Goal: Task Accomplishment & Management: Complete application form

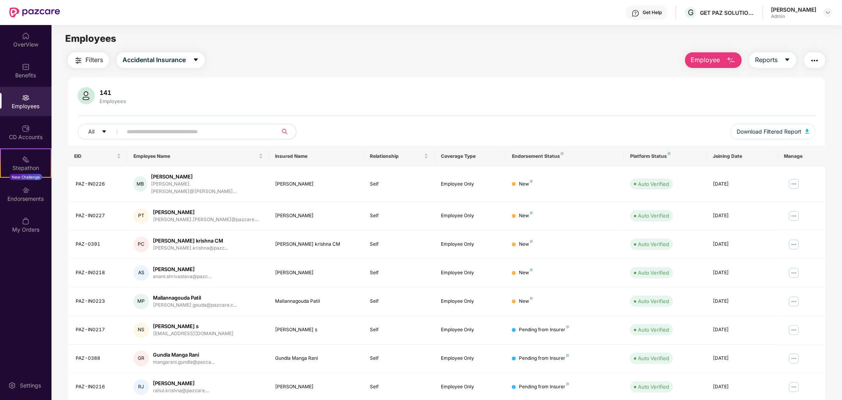
click at [732, 59] on img "button" at bounding box center [731, 60] width 9 height 9
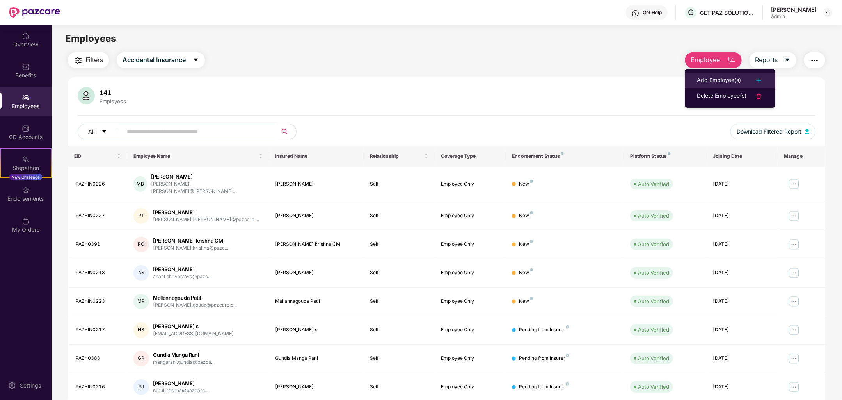
click at [712, 77] on div "Add Employee(s)" at bounding box center [719, 80] width 44 height 9
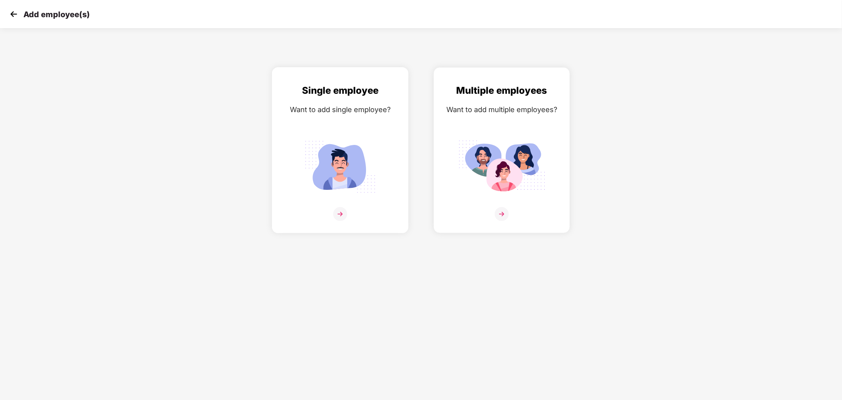
click at [337, 218] on img at bounding box center [340, 214] width 14 height 14
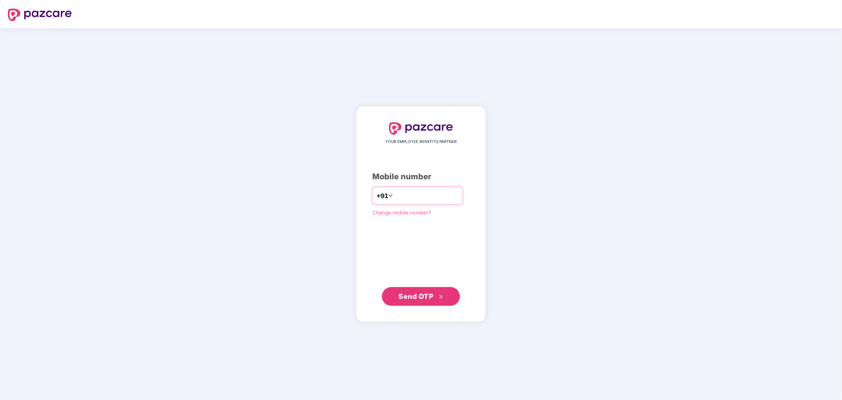
click at [419, 193] on input "number" at bounding box center [427, 195] width 64 height 12
type input "**********"
click at [426, 292] on span "Send OTP" at bounding box center [416, 296] width 35 height 8
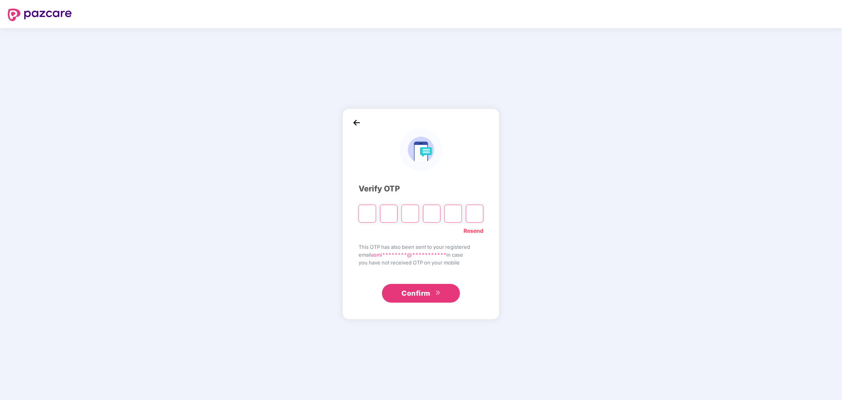
type input "*"
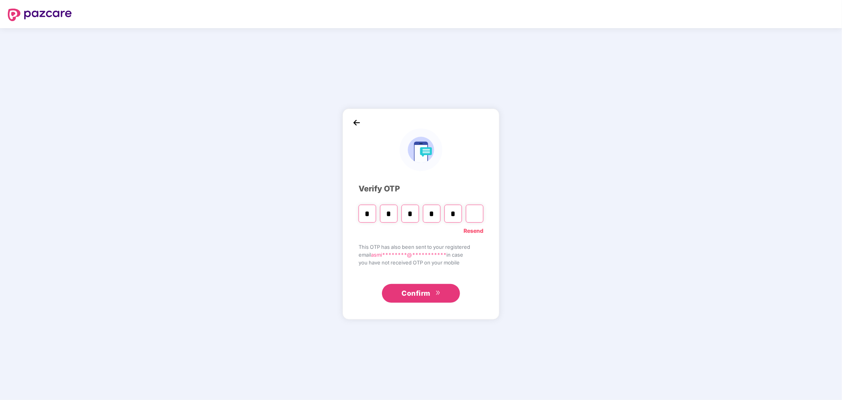
type input "*"
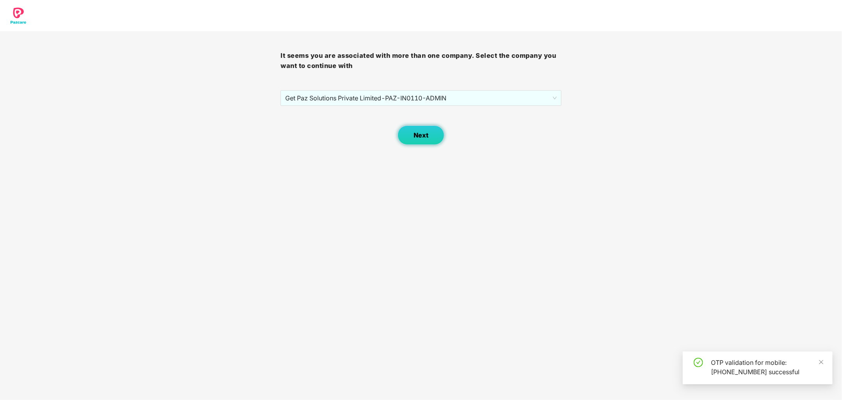
click at [423, 135] on span "Next" at bounding box center [421, 135] width 15 height 7
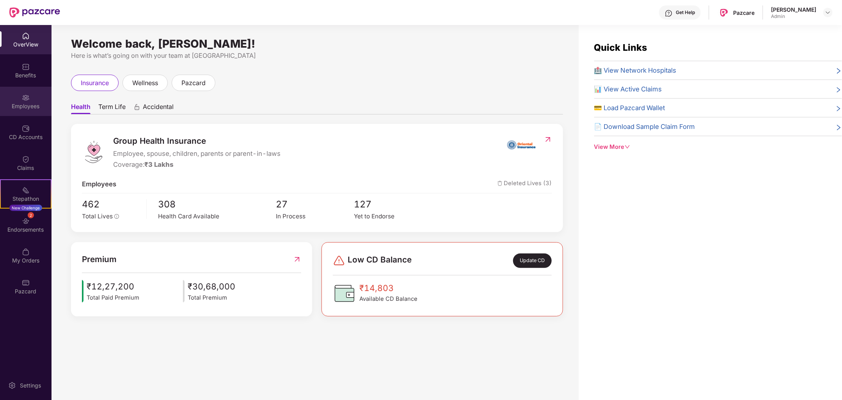
click at [30, 101] on div "Employees" at bounding box center [26, 101] width 52 height 29
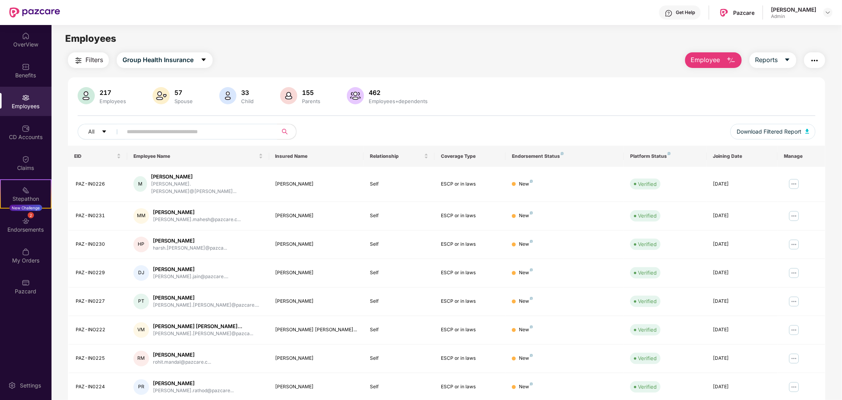
click at [718, 59] on span "Employee" at bounding box center [705, 60] width 29 height 10
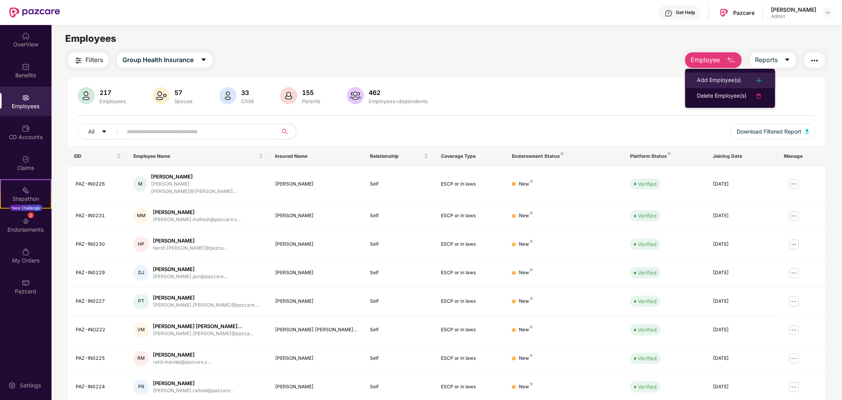
click at [726, 78] on div "Add Employee(s)" at bounding box center [719, 80] width 44 height 9
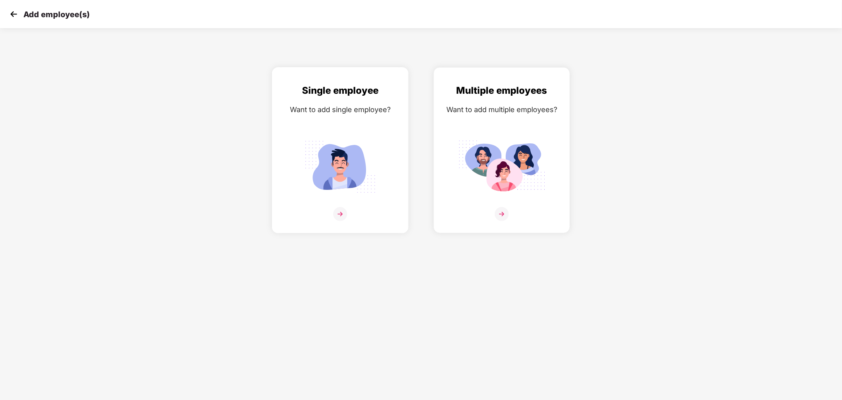
click at [335, 212] on img at bounding box center [340, 214] width 14 height 14
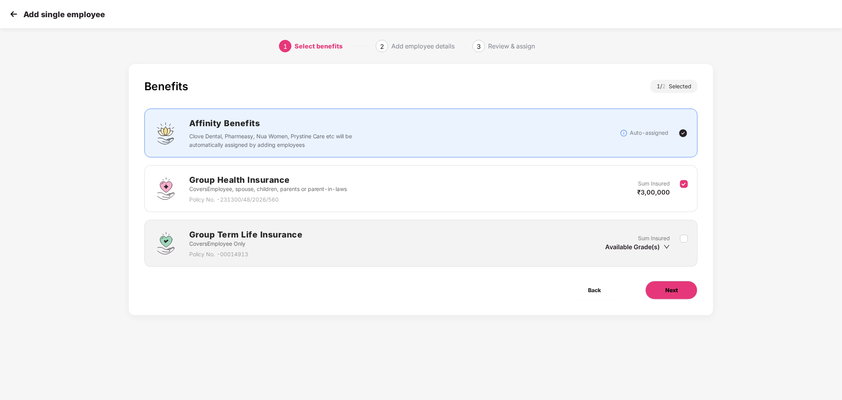
click at [676, 286] on span "Next" at bounding box center [672, 290] width 12 height 9
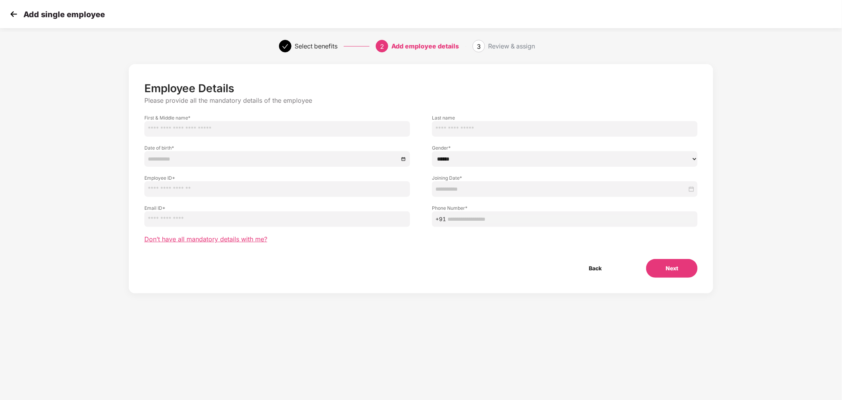
click at [229, 243] on span "Don’t have all mandatory details with me?" at bounding box center [205, 239] width 123 height 8
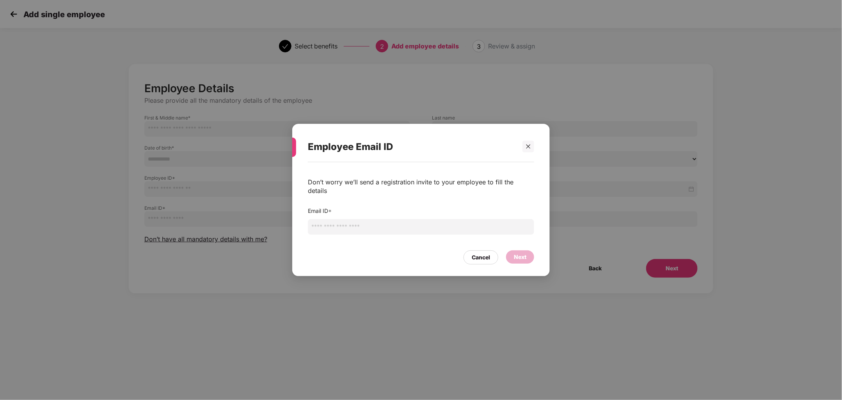
click at [376, 226] on input "email" at bounding box center [421, 227] width 226 height 16
paste input "**********"
type input "**********"
click at [514, 253] on div "Next" at bounding box center [520, 257] width 12 height 9
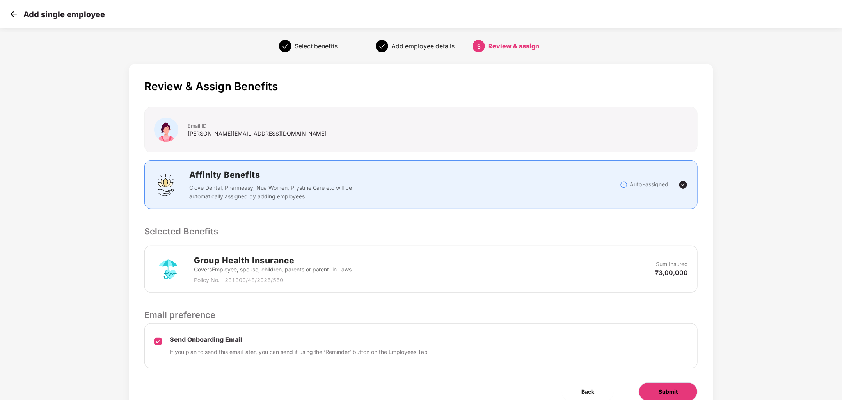
click at [675, 391] on span "Submit" at bounding box center [668, 391] width 19 height 9
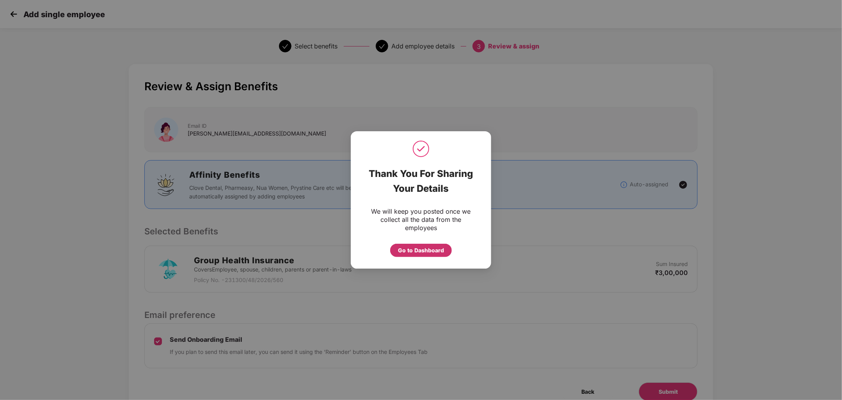
click at [423, 247] on div "Go to Dashboard" at bounding box center [421, 250] width 46 height 9
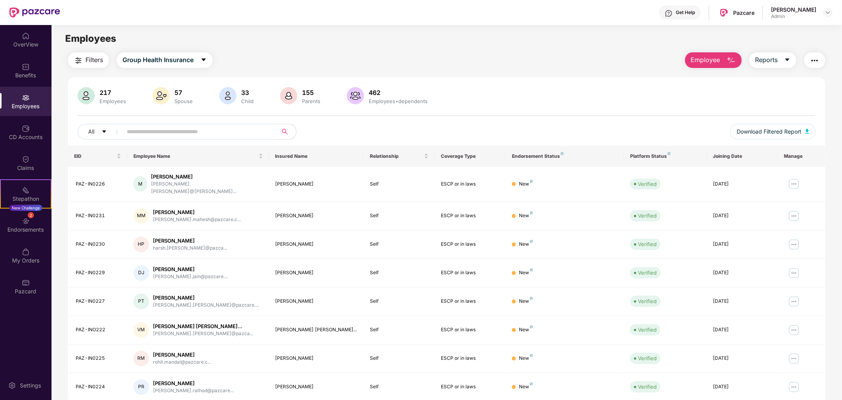
click at [810, 18] on div "Admin" at bounding box center [793, 16] width 45 height 6
click at [825, 13] on img at bounding box center [828, 12] width 6 height 6
click at [782, 47] on div "Switch Company" at bounding box center [791, 45] width 101 height 15
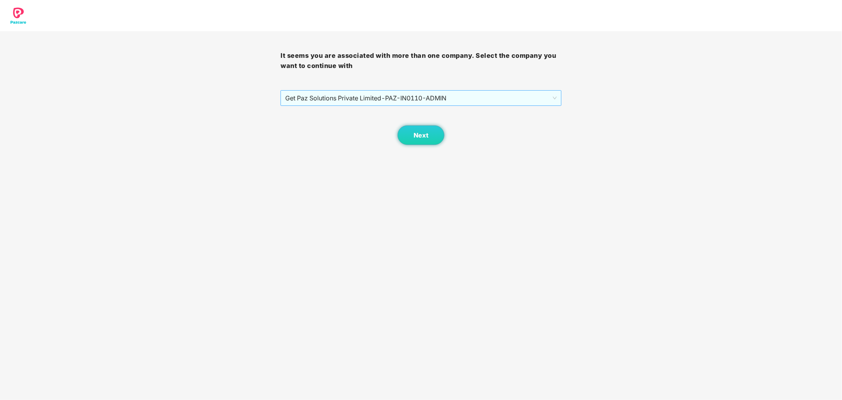
click at [490, 102] on span "Get Paz Solutions Private Limited - PAZ-IN0110 - ADMIN" at bounding box center [420, 98] width 271 height 15
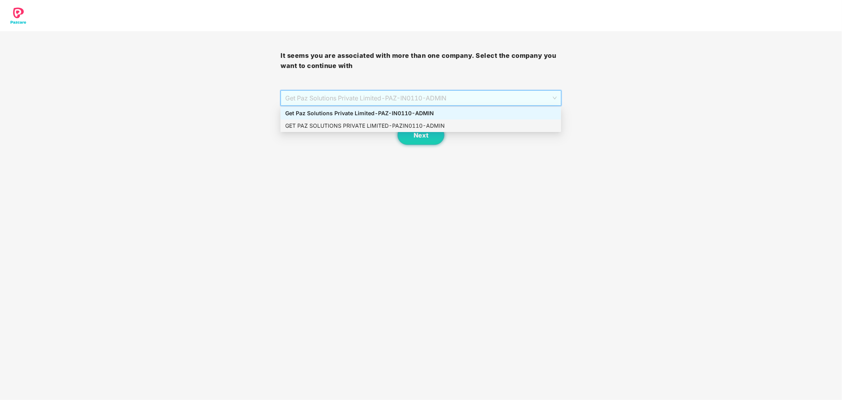
click at [454, 127] on div "GET PAZ SOLUTIONS PRIVATE LIMITED - PAZIN0110 - ADMIN" at bounding box center [420, 125] width 271 height 9
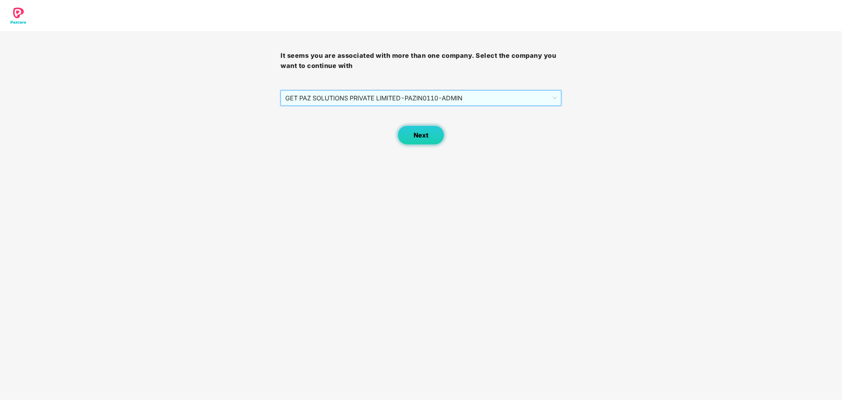
click at [423, 135] on span "Next" at bounding box center [421, 135] width 15 height 7
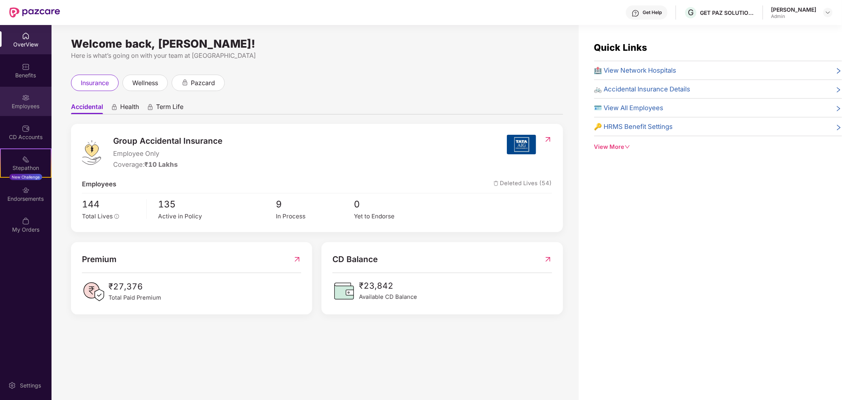
click at [31, 98] on div "Employees" at bounding box center [26, 101] width 52 height 29
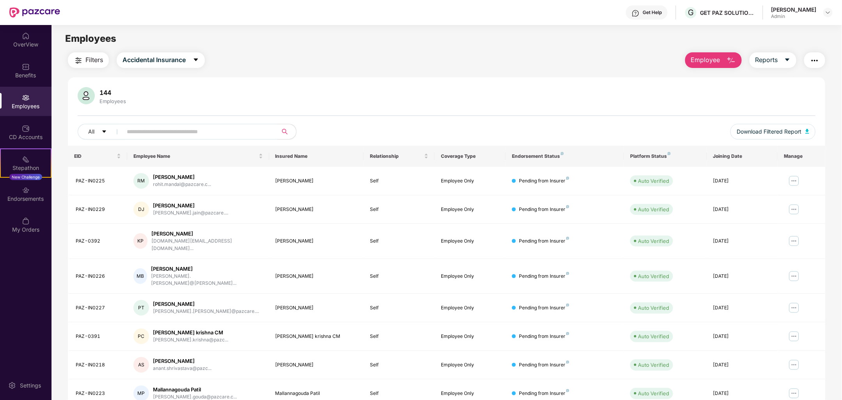
click at [723, 58] on button "Employee" at bounding box center [713, 60] width 57 height 16
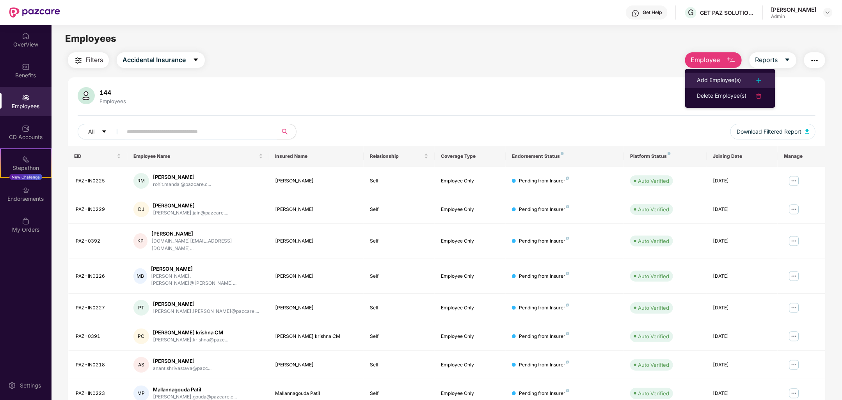
click at [742, 82] on div "Add Employee(s)" at bounding box center [730, 80] width 67 height 9
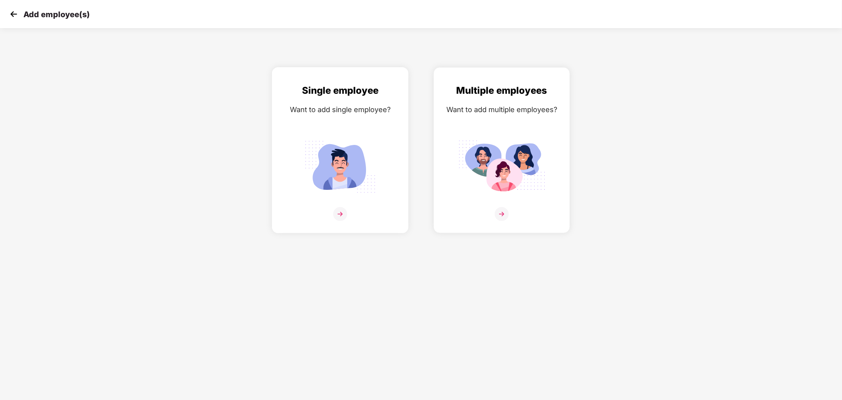
click at [376, 196] on img at bounding box center [340, 166] width 87 height 61
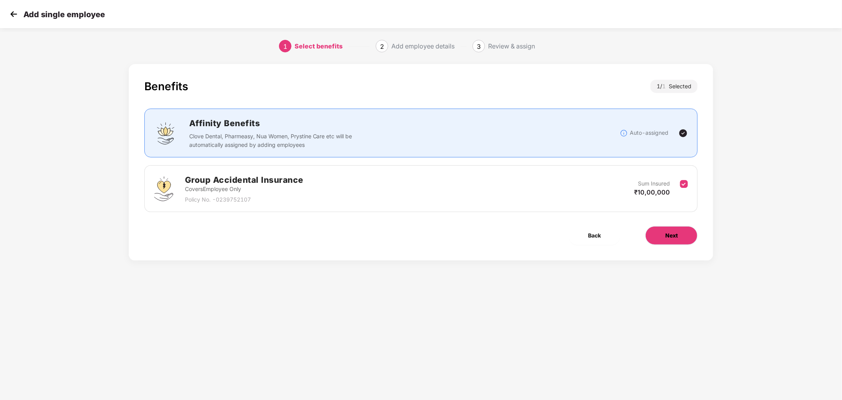
click at [686, 242] on button "Next" at bounding box center [672, 235] width 52 height 19
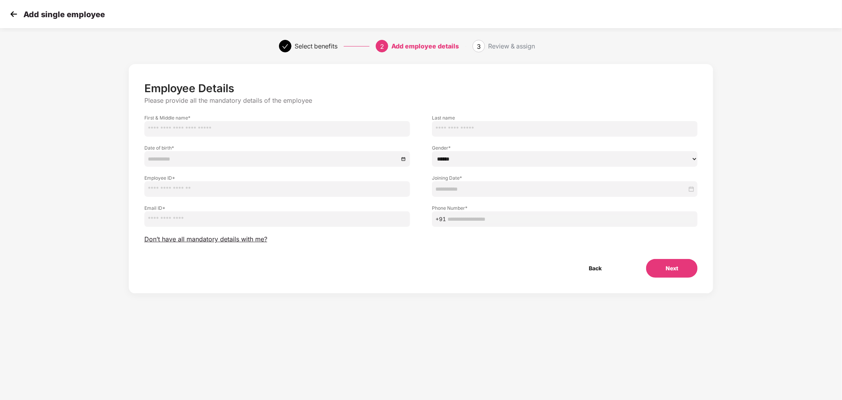
click at [250, 246] on div "Employee Details Please provide all the mandatory details of the employee First…" at bounding box center [421, 180] width 554 height 196
click at [251, 240] on span "Don’t have all mandatory details with me?" at bounding box center [205, 239] width 123 height 8
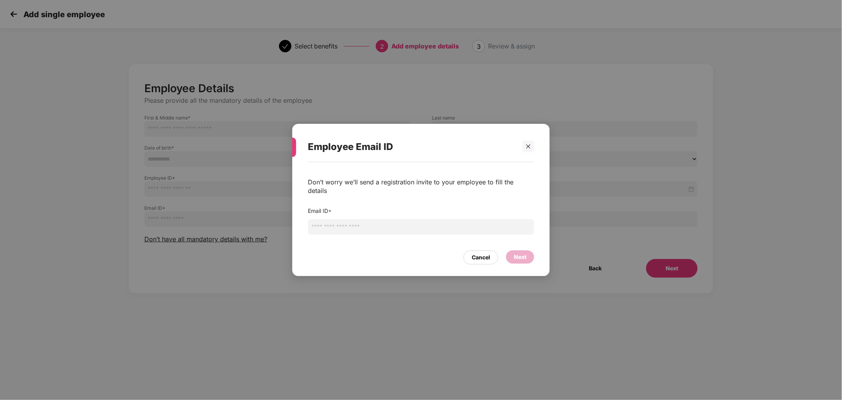
click at [372, 225] on input "email" at bounding box center [421, 227] width 226 height 16
paste input "**********"
type input "**********"
click at [524, 254] on div "Next" at bounding box center [520, 257] width 12 height 9
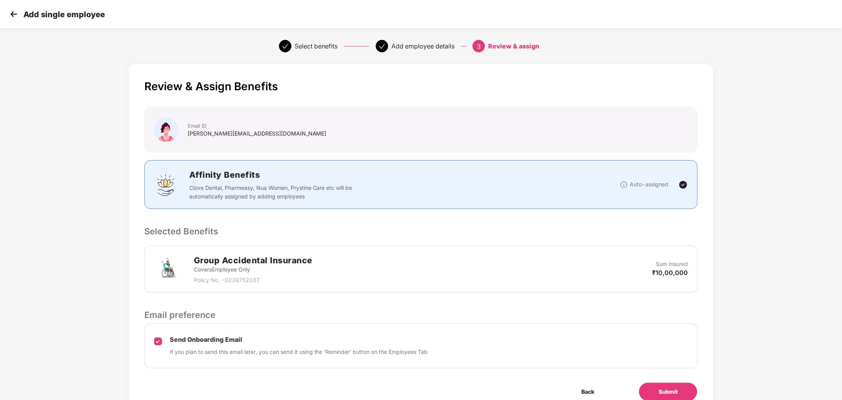
click at [676, 380] on div "Review & Assign Benefits Email ID [PERSON_NAME][EMAIL_ADDRESS][DOMAIN_NAME] Aff…" at bounding box center [421, 240] width 585 height 352
click at [676, 389] on span "Submit" at bounding box center [668, 391] width 19 height 9
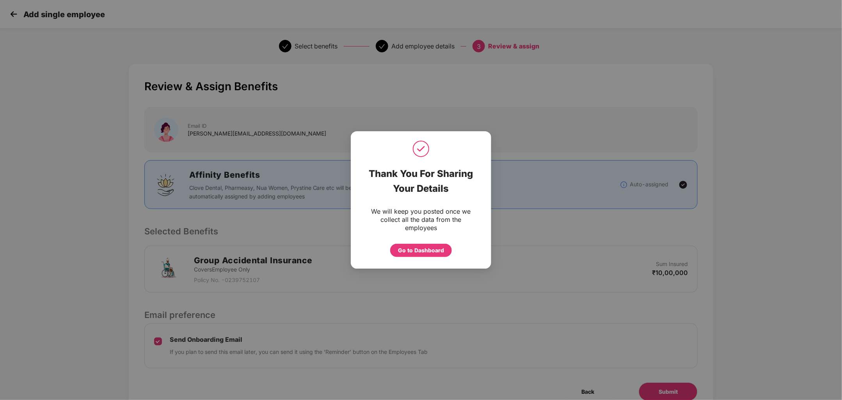
click at [441, 243] on div "Go to Dashboard" at bounding box center [421, 248] width 109 height 17
click at [434, 251] on div "Go to Dashboard" at bounding box center [421, 250] width 46 height 9
